Goal: Transaction & Acquisition: Subscribe to service/newsletter

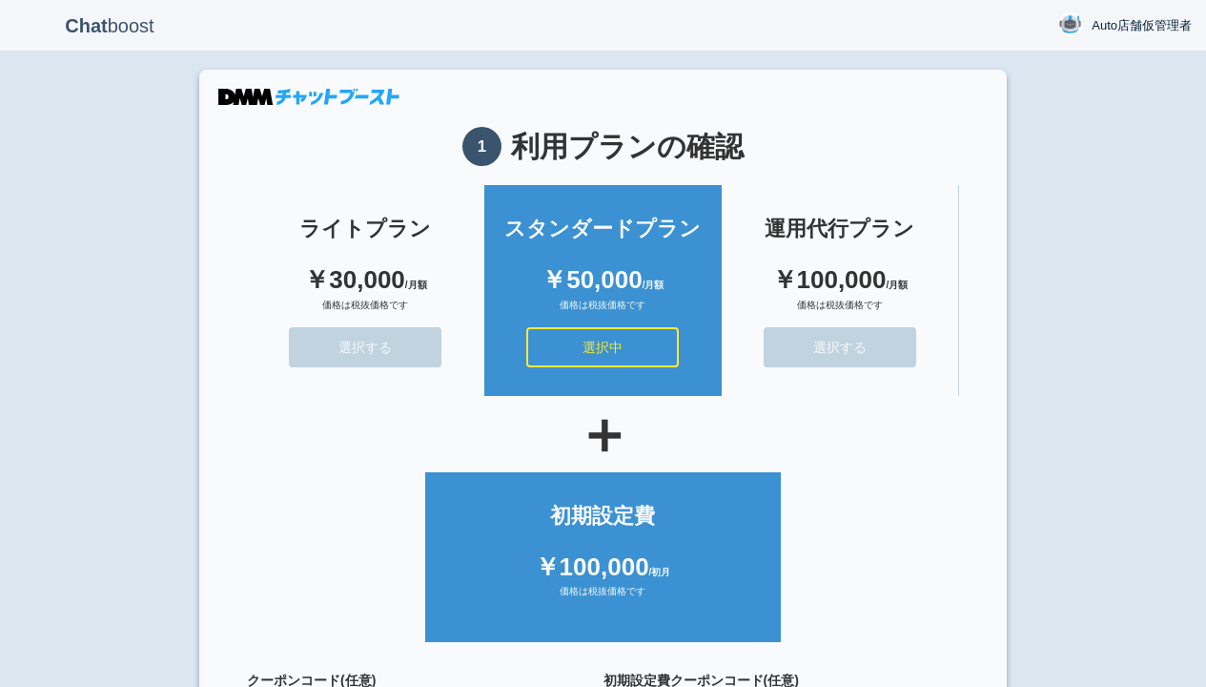
scroll to position [171, 0]
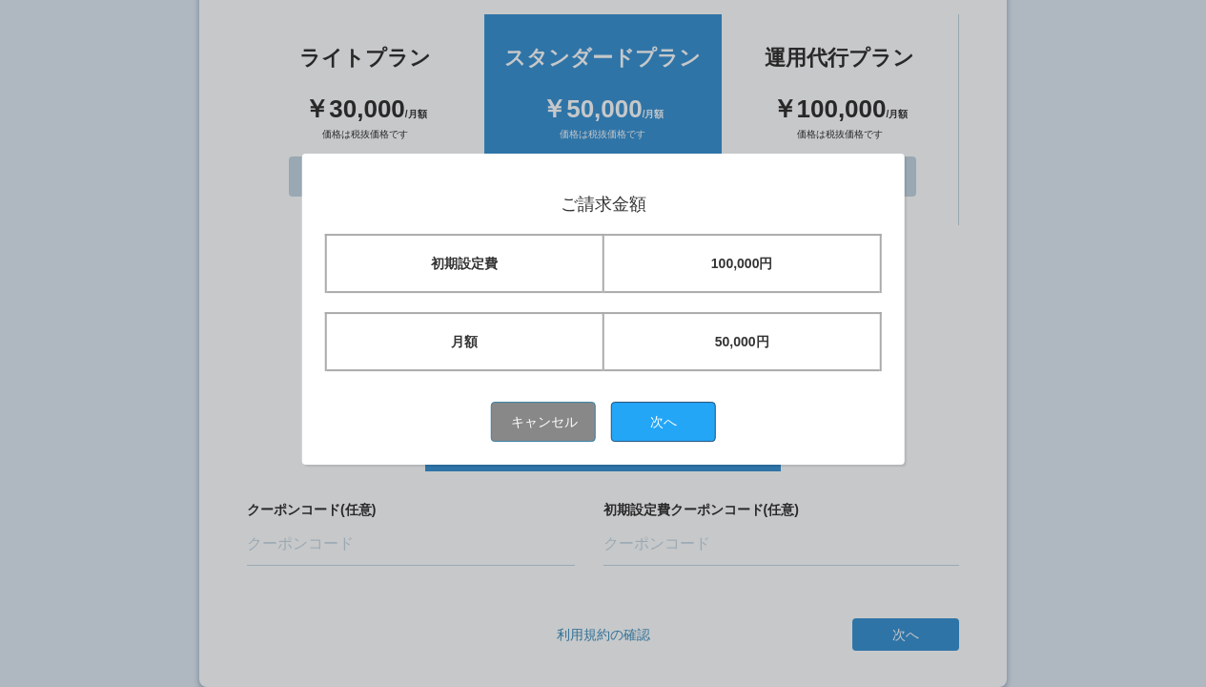
click at [670, 421] on button "次へ" at bounding box center [663, 422] width 105 height 40
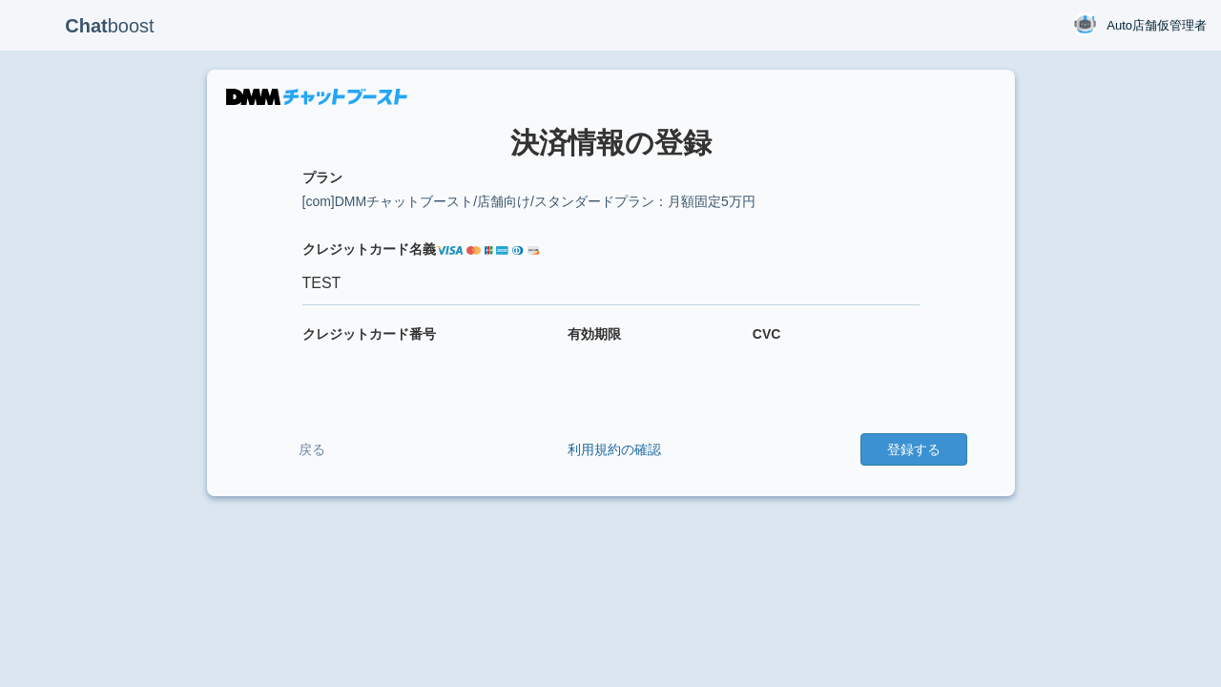
type input "TEST"
click at [913, 449] on button "登録する" at bounding box center [913, 449] width 107 height 32
